Goal: Task Accomplishment & Management: Manage account settings

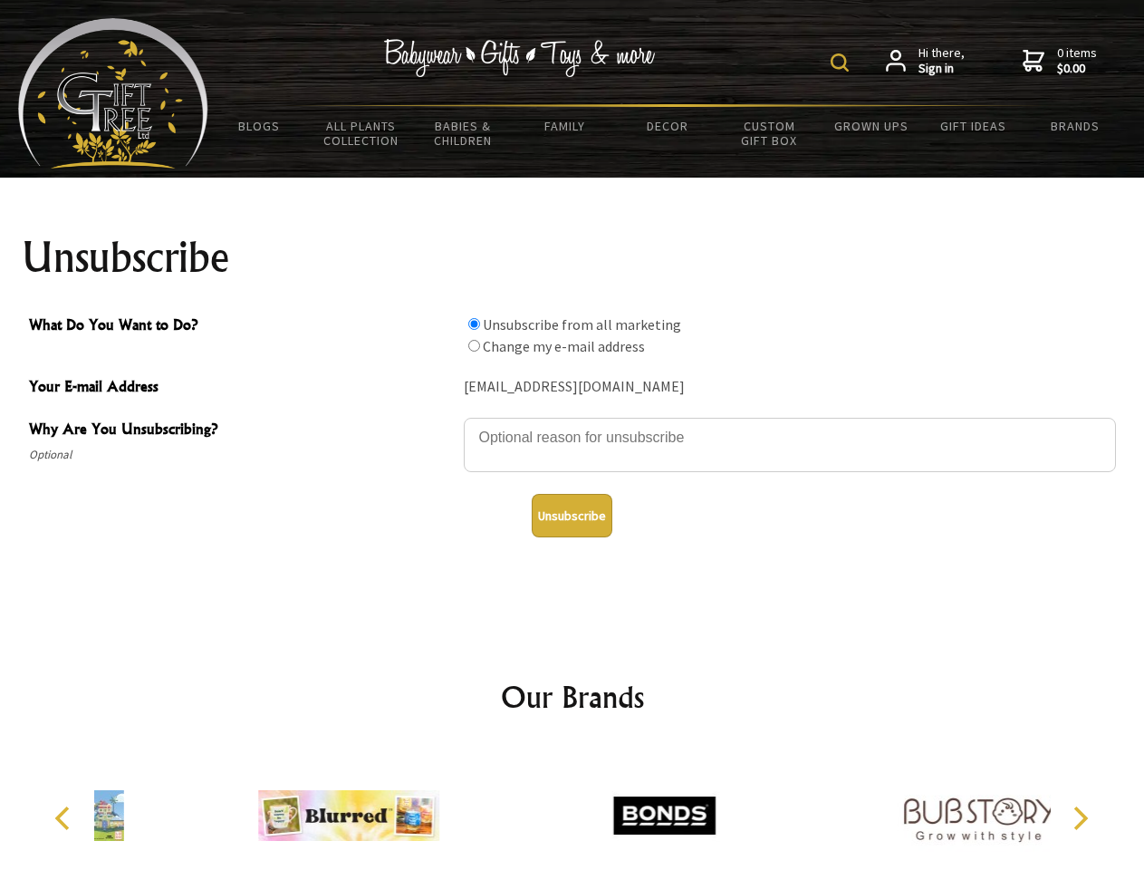
click at [843, 63] on img at bounding box center [840, 62] width 18 height 18
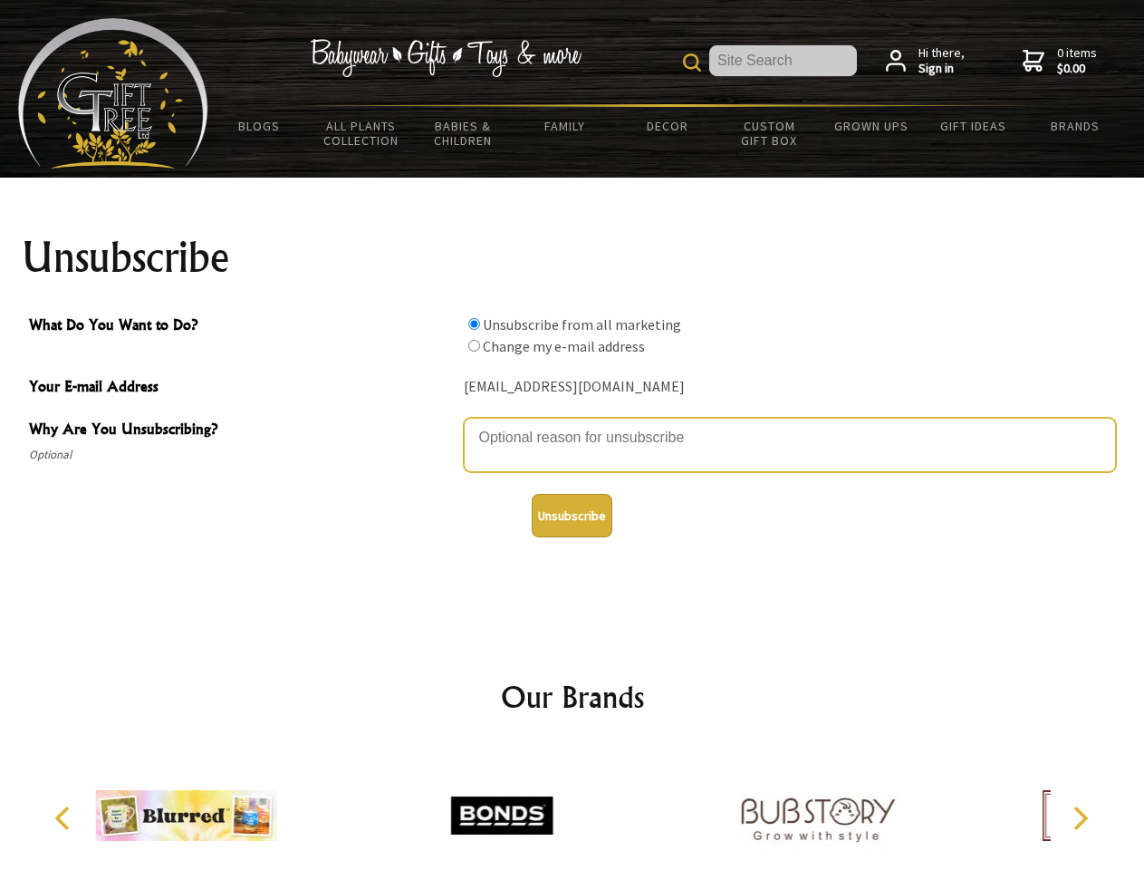
click at [573, 424] on textarea "Why Are You Unsubscribing?" at bounding box center [790, 445] width 652 height 54
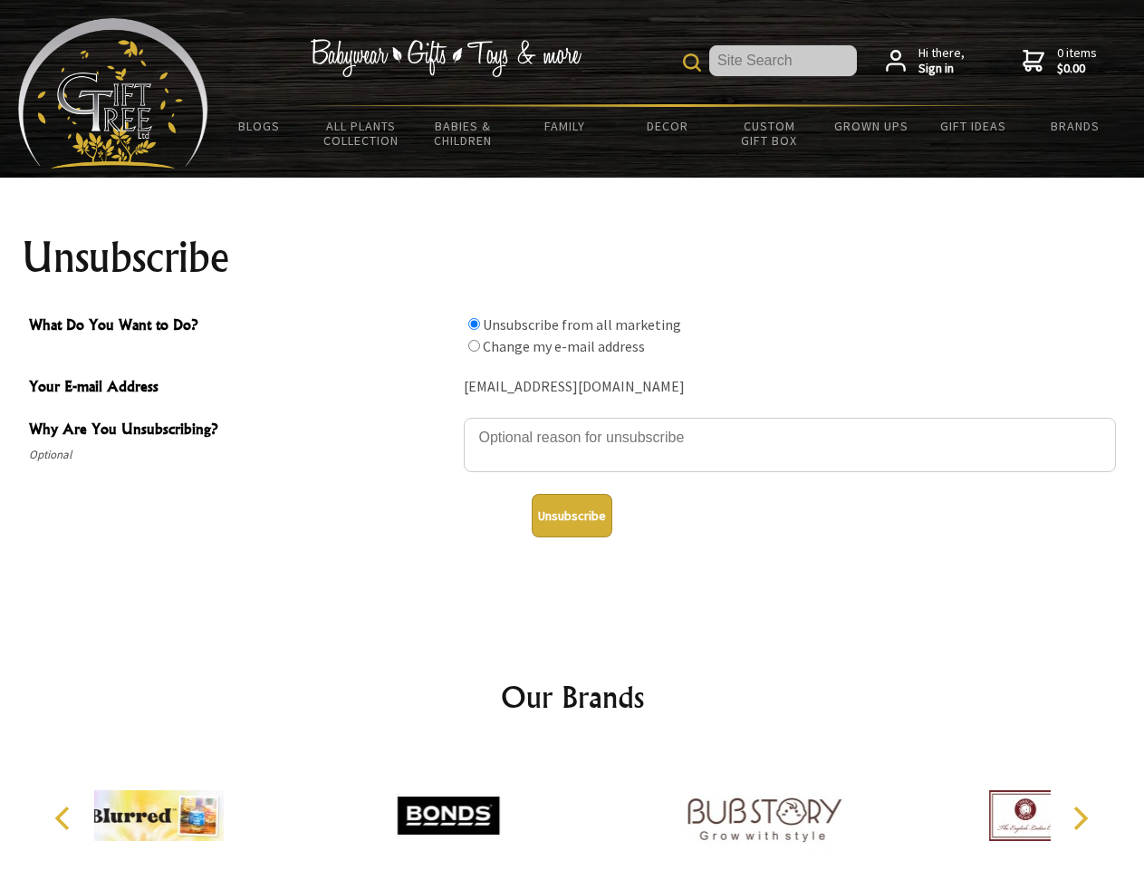
click at [474, 323] on input "What Do You Want to Do?" at bounding box center [474, 324] width 12 height 12
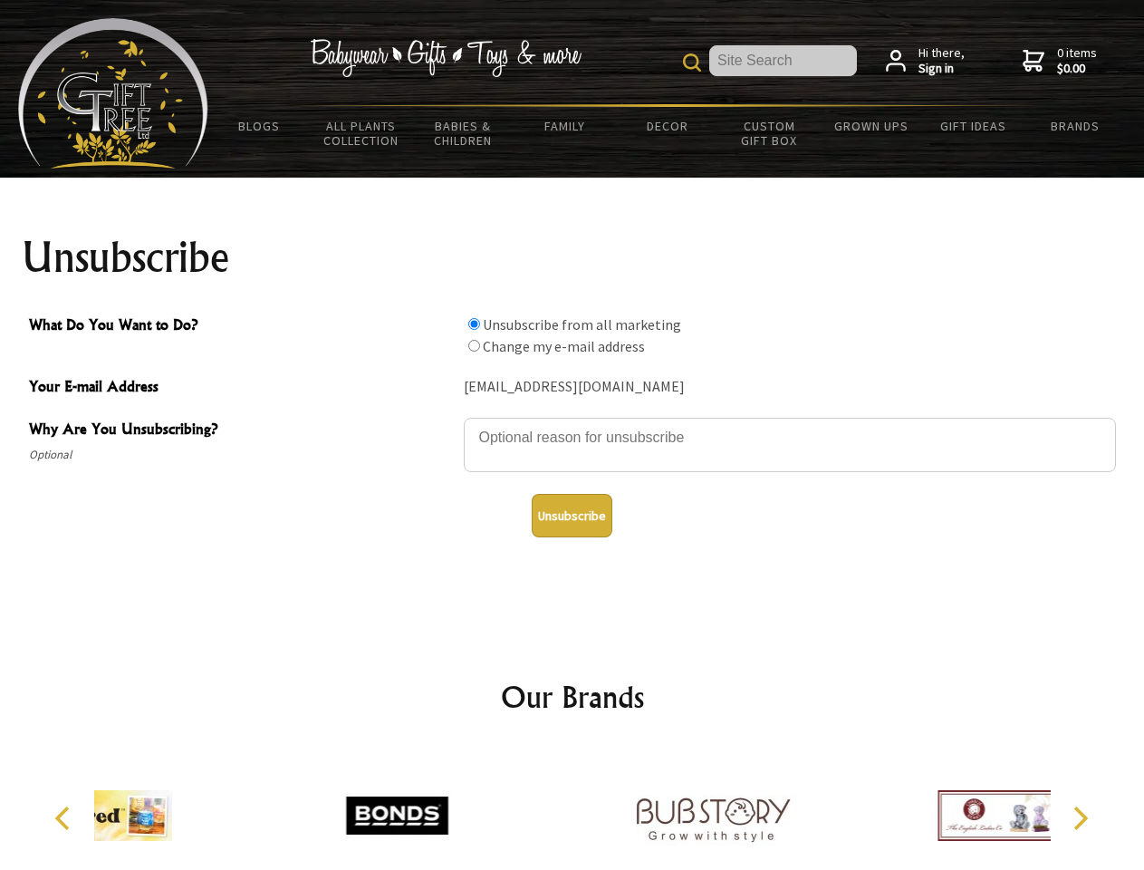
click at [474, 345] on input "What Do You Want to Do?" at bounding box center [474, 346] width 12 height 12
radio input "true"
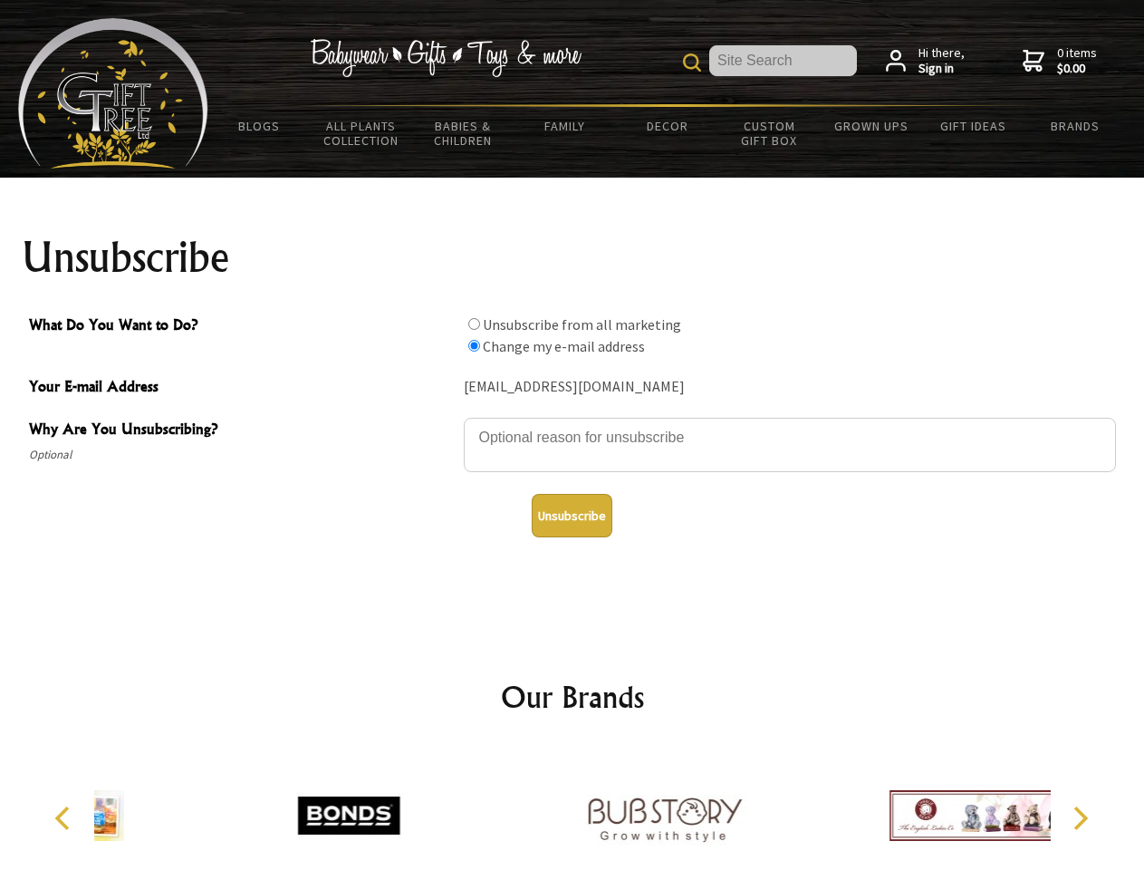
click at [572, 516] on button "Unsubscribe" at bounding box center [572, 515] width 81 height 43
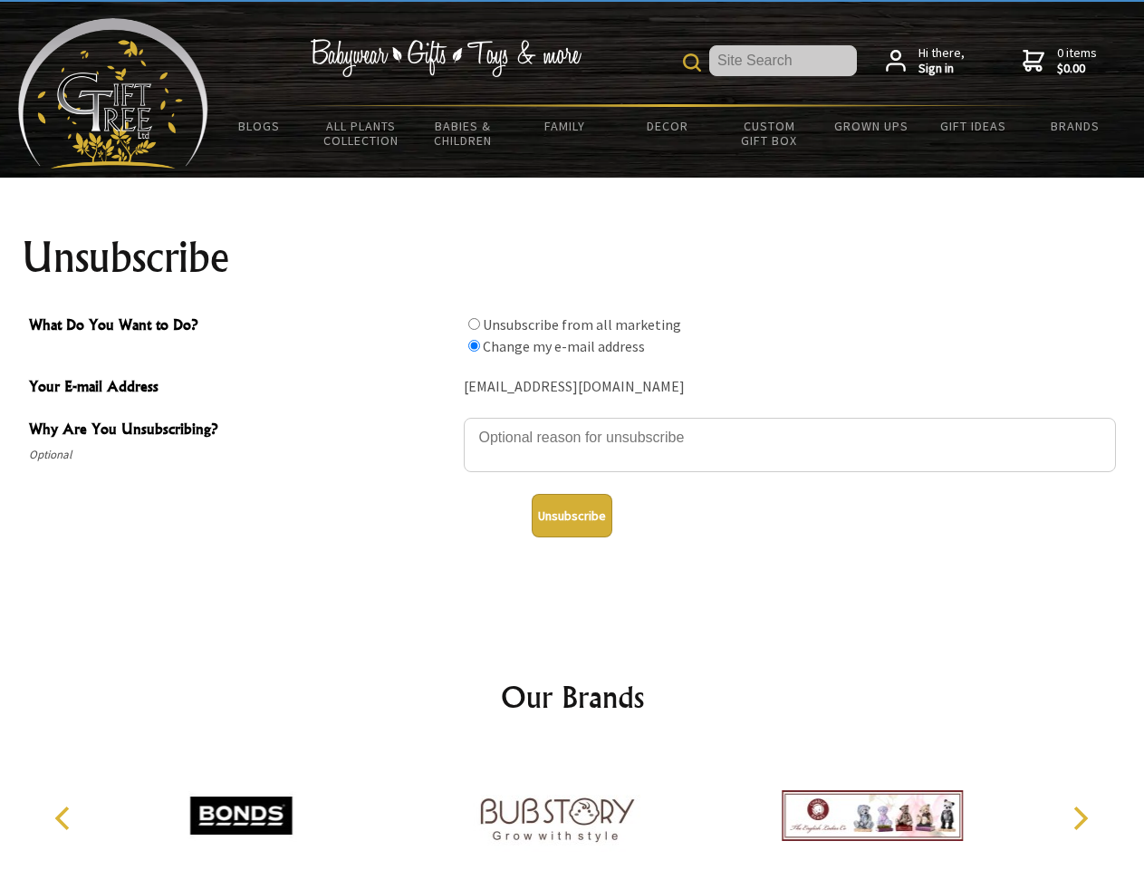
click at [65, 818] on icon "Previous" at bounding box center [65, 818] width 24 height 24
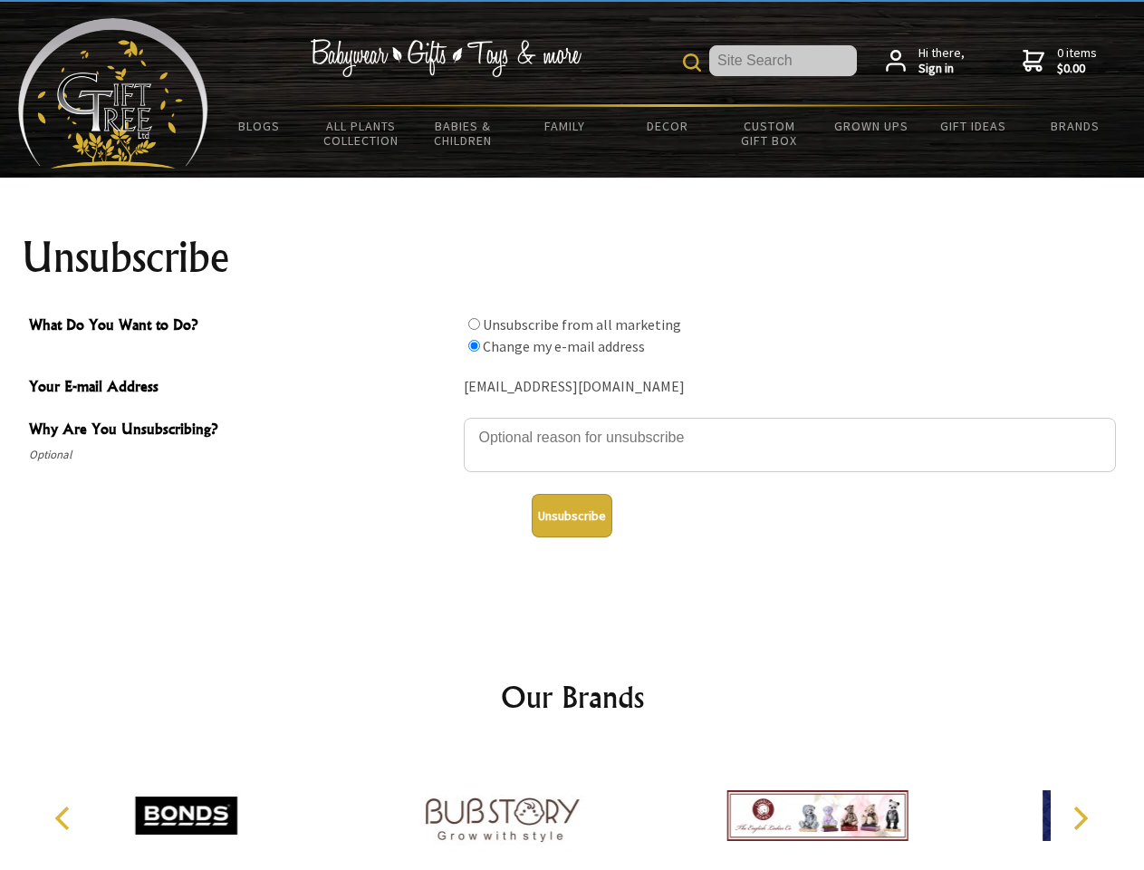
click at [1080, 818] on icon "Next" at bounding box center [1079, 818] width 24 height 24
